Goal: Transaction & Acquisition: Purchase product/service

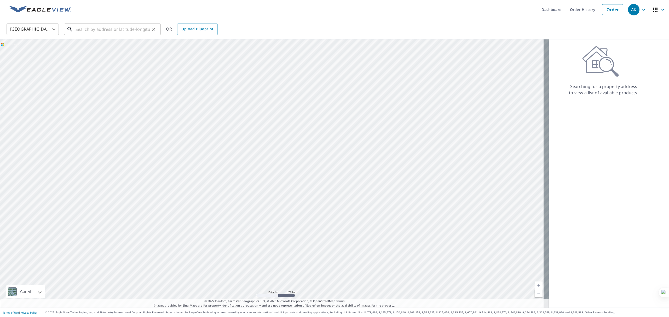
click at [108, 29] on input "text" at bounding box center [113, 29] width 75 height 15
paste input "[STREET_ADDRESS]"
click at [106, 46] on span "1609 82nd St" at bounding box center [116, 44] width 82 height 6
type input "[STREET_ADDRESS]"
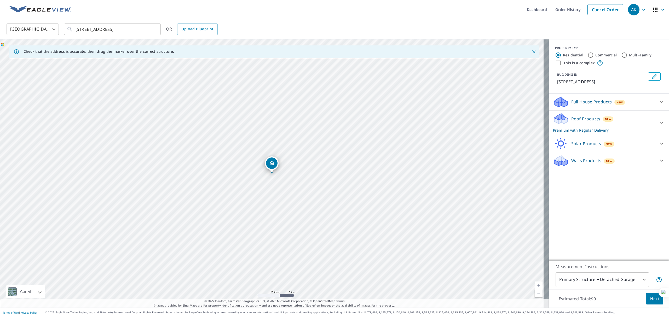
click at [646, 301] on button "Next" at bounding box center [654, 299] width 17 height 12
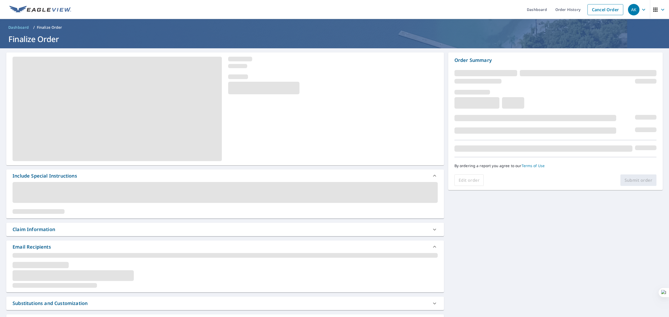
click at [207, 195] on span at bounding box center [225, 192] width 425 height 21
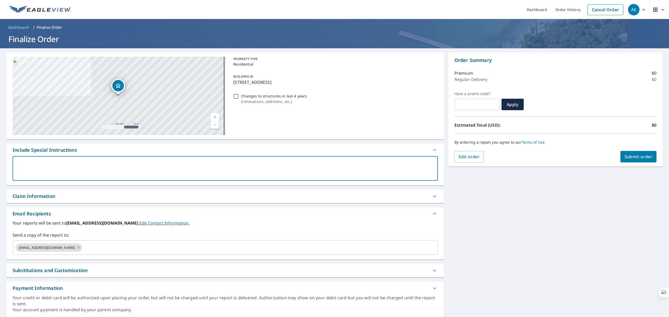
click at [206, 173] on textarea at bounding box center [225, 168] width 418 height 15
paste textarea "[EMAIL_ADDRESS][DOMAIN_NAME], [EMAIL_ADDRESS][DOMAIN_NAME], [EMAIL_ADDRESS][DOM…"
type textarea "[EMAIL_ADDRESS][DOMAIN_NAME], [EMAIL_ADDRESS][DOMAIN_NAME], [EMAIL_ADDRESS][DOM…"
type textarea "x"
checkbox input "true"
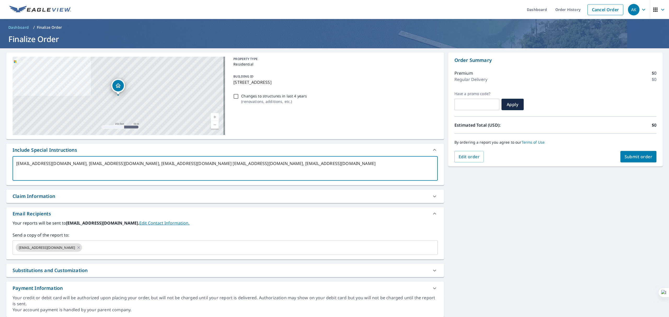
type textarea "[EMAIL_ADDRESS][DOMAIN_NAME], [EMAIL_ADDRESS][DOMAIN_NAME], [EMAIL_ADDRESS][DOM…"
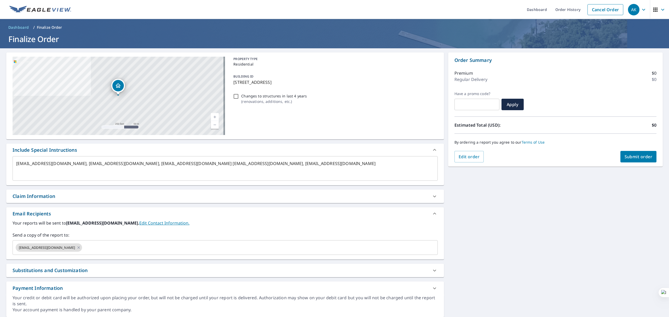
type textarea "x"
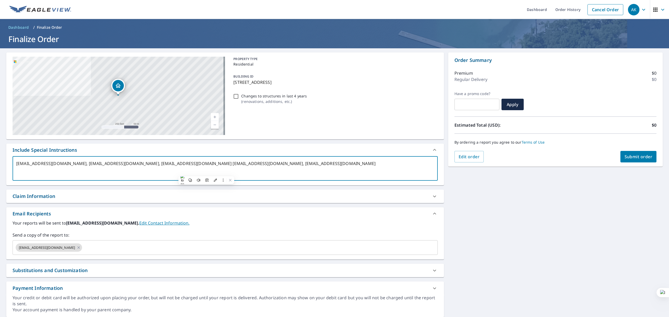
type textarea "[EMAIL_ADDRESS][DOMAIN_NAME], [EMAIL_ADDRESS][DOMAIN_NAME], [EMAIL_ADDRESS][DOM…"
type textarea "x"
checkbox input "true"
type textarea "[EMAIL_ADDRESS][DOMAIN_NAME], [EMAIL_ADDRESS][DOMAIN_NAME], [EMAIL_ADDRESS][DOM…"
type textarea "x"
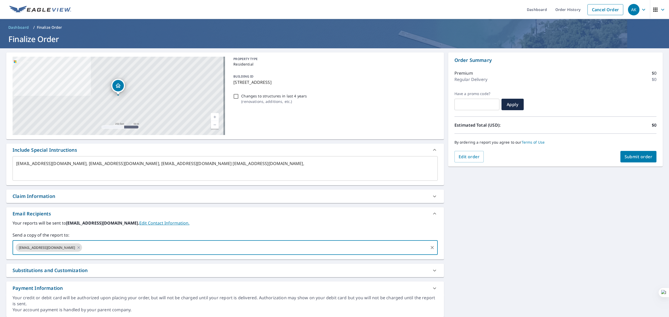
paste input "[EMAIL_ADDRESS][DOMAIN_NAME]"
type input "[EMAIL_ADDRESS][DOMAIN_NAME]"
type textarea "x"
checkbox input "true"
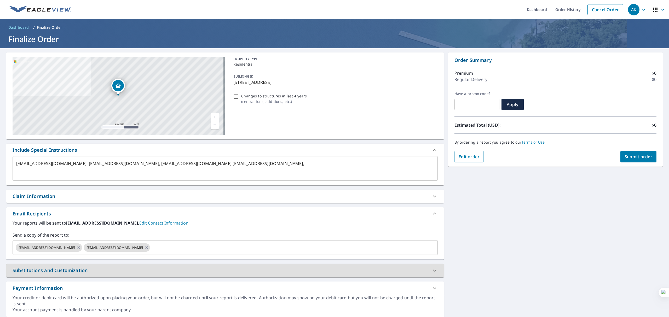
type textarea "x"
click at [267, 163] on textarea "[EMAIL_ADDRESS][DOMAIN_NAME], [EMAIL_ADDRESS][DOMAIN_NAME], [EMAIL_ADDRESS][DOM…" at bounding box center [225, 168] width 418 height 15
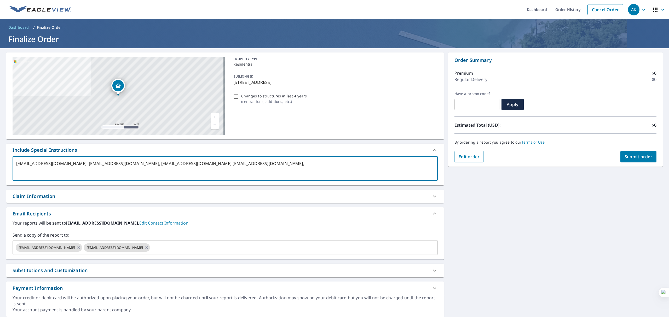
drag, startPoint x: 267, startPoint y: 163, endPoint x: 290, endPoint y: 166, distance: 23.2
click at [290, 166] on textarea "[EMAIL_ADDRESS][DOMAIN_NAME], [EMAIL_ADDRESS][DOMAIN_NAME], [EMAIL_ADDRESS][DOM…" at bounding box center [225, 168] width 418 height 15
type textarea "[EMAIL_ADDRESS][DOMAIN_NAME], [EMAIL_ADDRESS][DOMAIN_NAME], [EMAIL_ADDRESS][DOM…"
type textarea "x"
checkbox input "true"
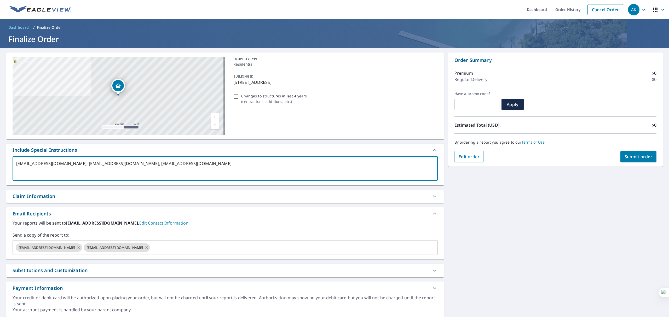
type textarea "[EMAIL_ADDRESS][DOMAIN_NAME], [EMAIL_ADDRESS][DOMAIN_NAME], [EMAIL_ADDRESS][DOM…"
type textarea "x"
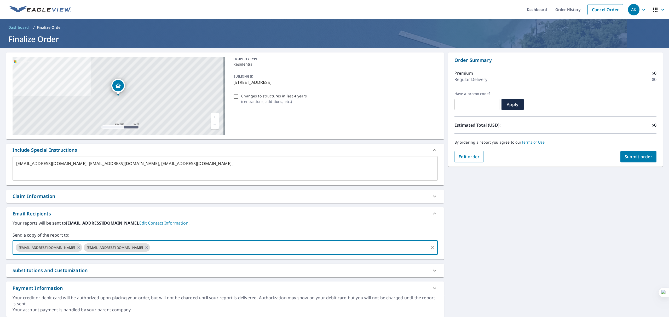
paste input "[EMAIL_ADDRESS][DOMAIN_NAME]"
type input "[EMAIL_ADDRESS][DOMAIN_NAME]"
type textarea "x"
checkbox input "true"
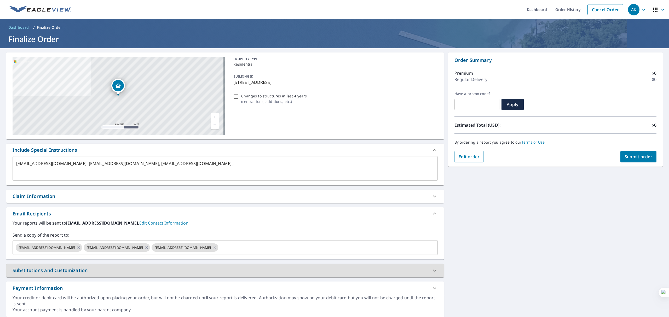
type textarea "x"
click at [188, 165] on textarea "[EMAIL_ADDRESS][DOMAIN_NAME], [EMAIL_ADDRESS][DOMAIN_NAME], [EMAIL_ADDRESS][DOM…" at bounding box center [225, 168] width 418 height 15
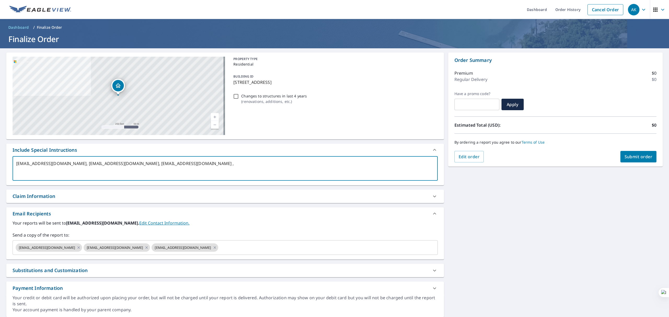
drag, startPoint x: 188, startPoint y: 165, endPoint x: 223, endPoint y: 162, distance: 34.9
click at [223, 162] on textarea "[EMAIL_ADDRESS][DOMAIN_NAME], [EMAIL_ADDRESS][DOMAIN_NAME], [EMAIL_ADDRESS][DOM…" at bounding box center [225, 168] width 418 height 15
type textarea "[EMAIL_ADDRESS][DOMAIN_NAME], [EMAIL_ADDRESS][DOMAIN_NAME], ,"
type textarea "x"
checkbox input "true"
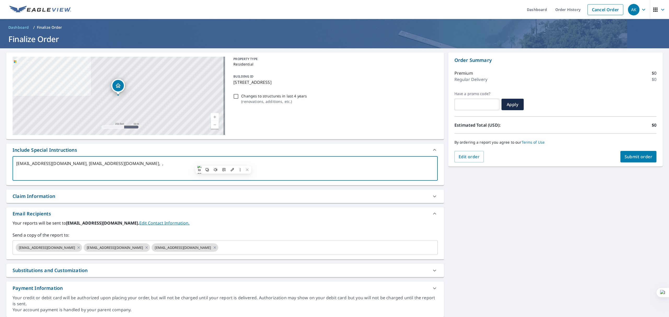
type textarea "[EMAIL_ADDRESS][DOMAIN_NAME], [EMAIL_ADDRESS][DOMAIN_NAME], ,"
type textarea "x"
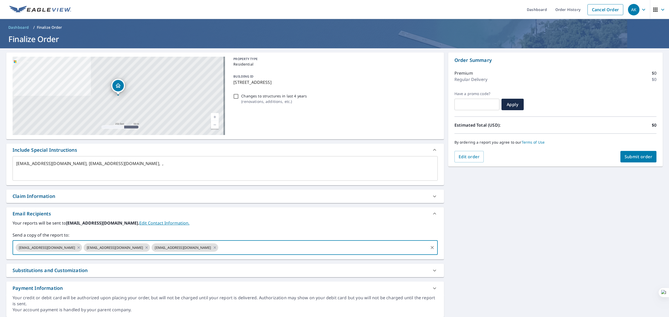
paste input "[EMAIL_ADDRESS][DOMAIN_NAME]"
type input "[EMAIL_ADDRESS][DOMAIN_NAME]"
type textarea "x"
checkbox input "true"
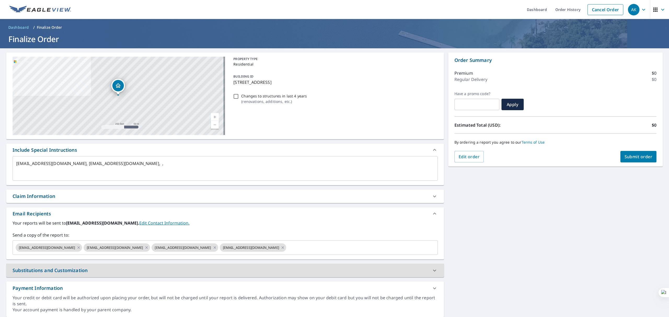
type textarea "x"
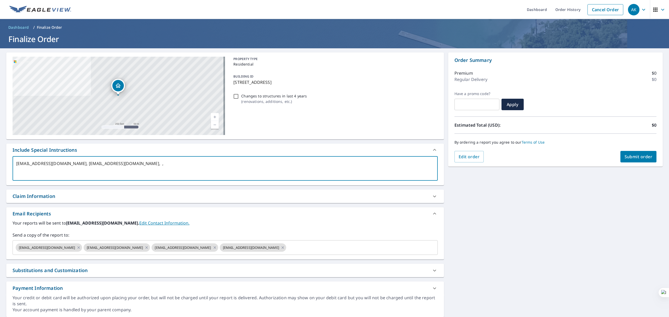
click at [116, 162] on textarea "[EMAIL_ADDRESS][DOMAIN_NAME], [EMAIL_ADDRESS][DOMAIN_NAME], ," at bounding box center [225, 168] width 418 height 15
drag, startPoint x: 116, startPoint y: 162, endPoint x: 150, endPoint y: 162, distance: 33.7
click at [150, 162] on textarea "[EMAIL_ADDRESS][DOMAIN_NAME], [EMAIL_ADDRESS][DOMAIN_NAME], ," at bounding box center [225, 168] width 418 height 15
type textarea "[EMAIL_ADDRESS][DOMAIN_NAME], , ,"
type textarea "x"
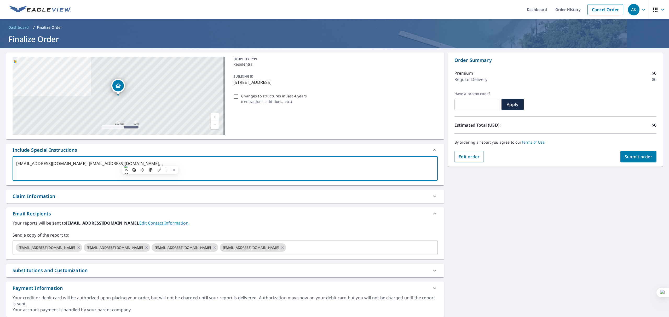
checkbox input "true"
type textarea "[EMAIL_ADDRESS][DOMAIN_NAME], , ,"
type textarea "x"
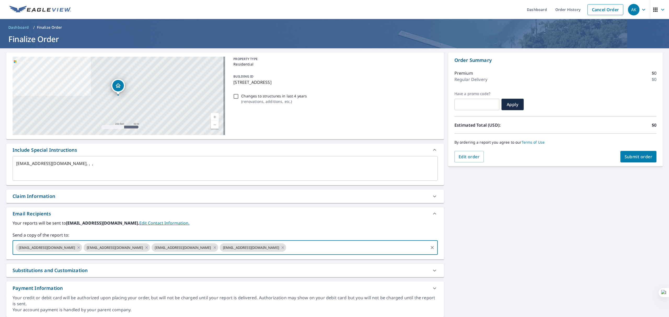
paste input "[EMAIL_ADDRESS][DOMAIN_NAME]"
type input "[EMAIL_ADDRESS][DOMAIN_NAME]"
type textarea "x"
checkbox input "true"
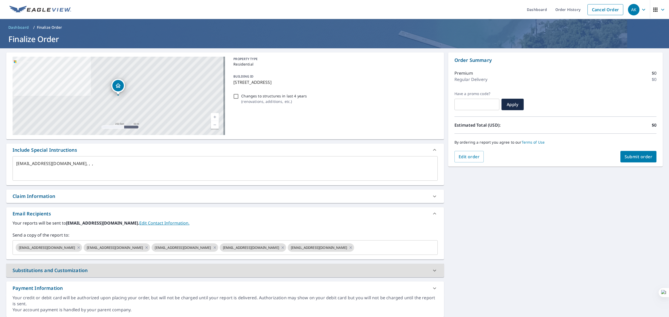
type textarea "x"
click at [32, 163] on textarea "[EMAIL_ADDRESS][DOMAIN_NAME], , ," at bounding box center [225, 168] width 418 height 15
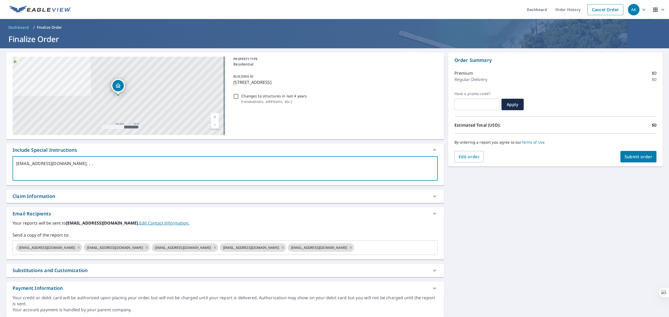
drag, startPoint x: 32, startPoint y: 163, endPoint x: 96, endPoint y: 165, distance: 64.1
click at [96, 165] on textarea "[EMAIL_ADDRESS][DOMAIN_NAME], , ," at bounding box center [225, 168] width 418 height 15
type textarea ", , ,"
type textarea "x"
checkbox input "true"
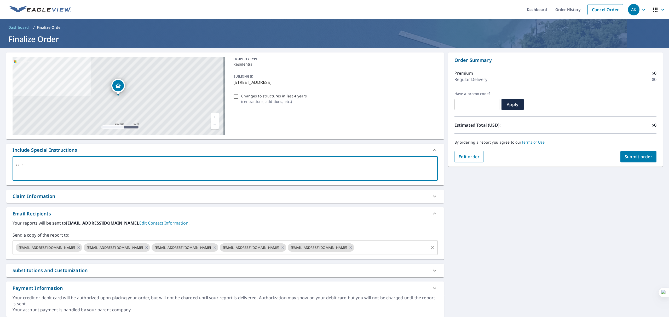
type textarea ", , ,"
type textarea "x"
click at [403, 245] on input "text" at bounding box center [391, 248] width 73 height 10
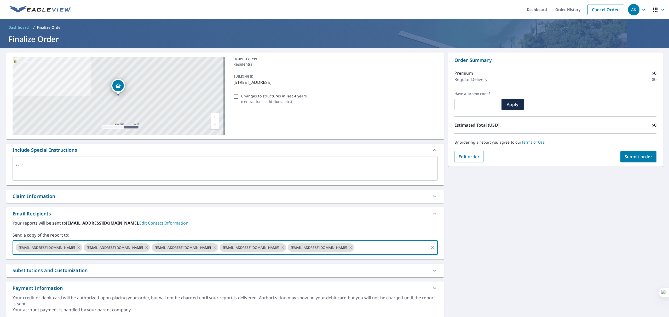
paste input "[EMAIL_ADDRESS][DOMAIN_NAME]"
type input "[EMAIL_ADDRESS][DOMAIN_NAME]"
type textarea "x"
checkbox input "true"
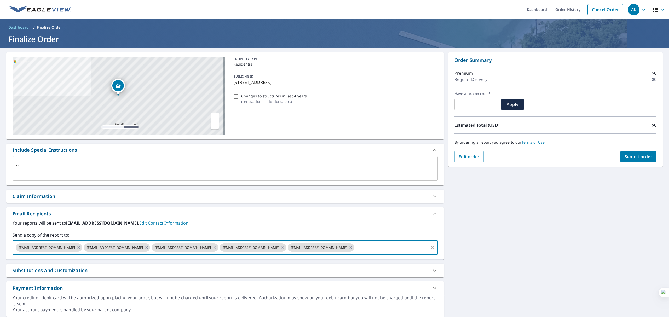
scroll to position [0, 0]
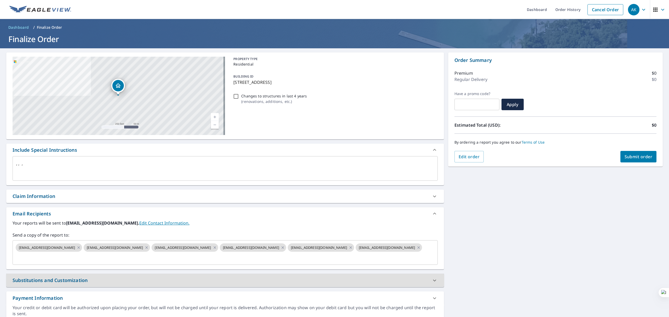
click at [621, 157] on button "Submit order" at bounding box center [639, 157] width 36 height 12
type textarea "x"
checkbox input "true"
